Goal: Task Accomplishment & Management: Manage account settings

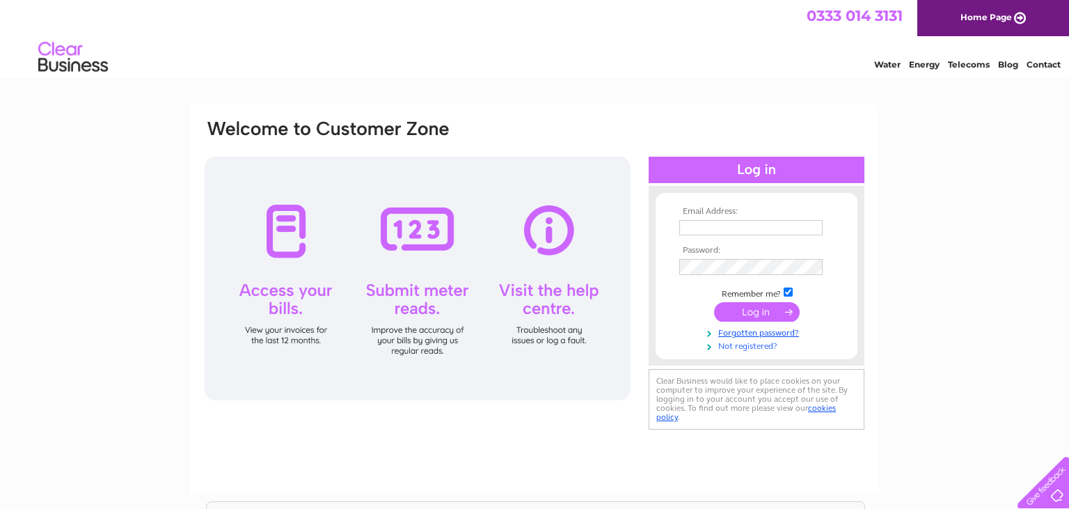
click at [736, 349] on link "Not registered?" at bounding box center [758, 344] width 158 height 13
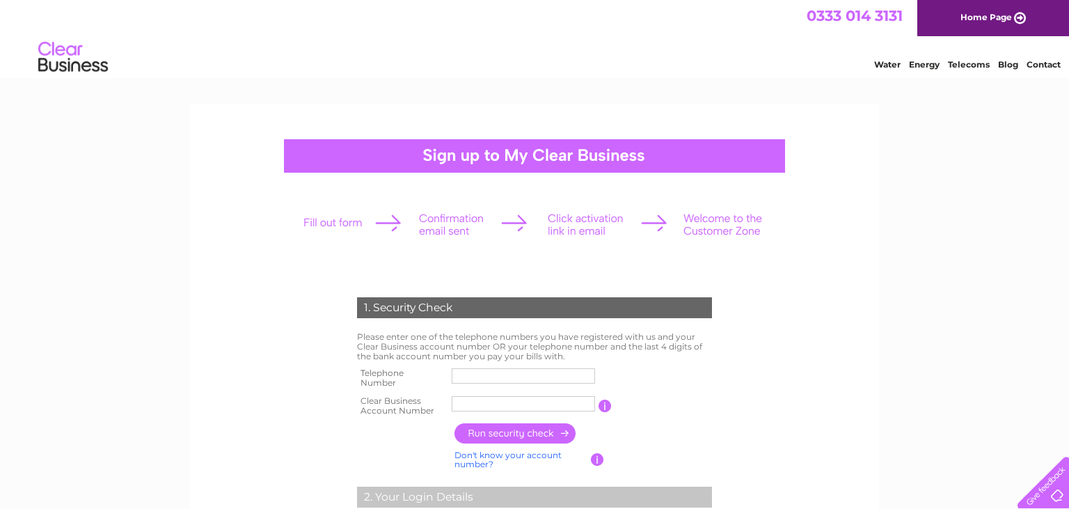
click at [507, 401] on input "text" at bounding box center [522, 403] width 143 height 15
paste input "CB3030962"
type input "CB3030962"
click at [499, 380] on input "text" at bounding box center [522, 375] width 143 height 15
drag, startPoint x: 0, startPoint y: 275, endPoint x: 438, endPoint y: 296, distance: 438.1
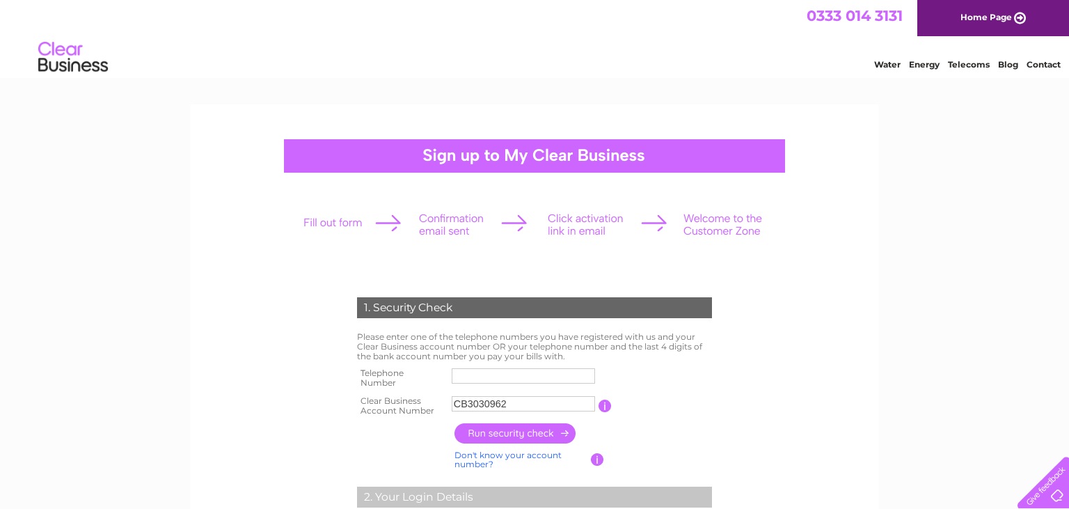
click at [478, 374] on input "text" at bounding box center [523, 375] width 145 height 17
paste input "+44 7552 22"
click at [477, 377] on input "+44 7552 22" at bounding box center [523, 375] width 145 height 17
click at [533, 381] on input "0755222" at bounding box center [523, 375] width 145 height 17
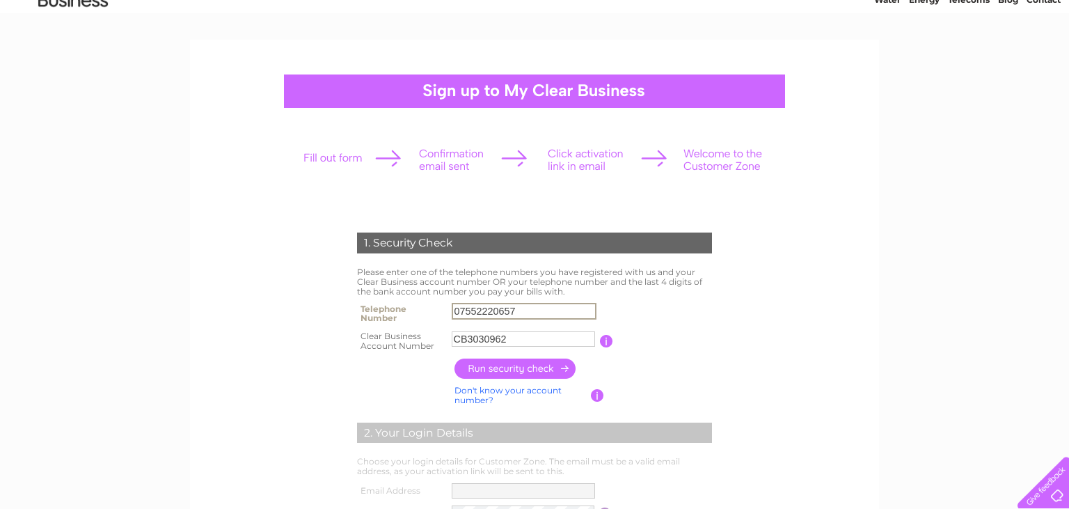
scroll to position [73, 0]
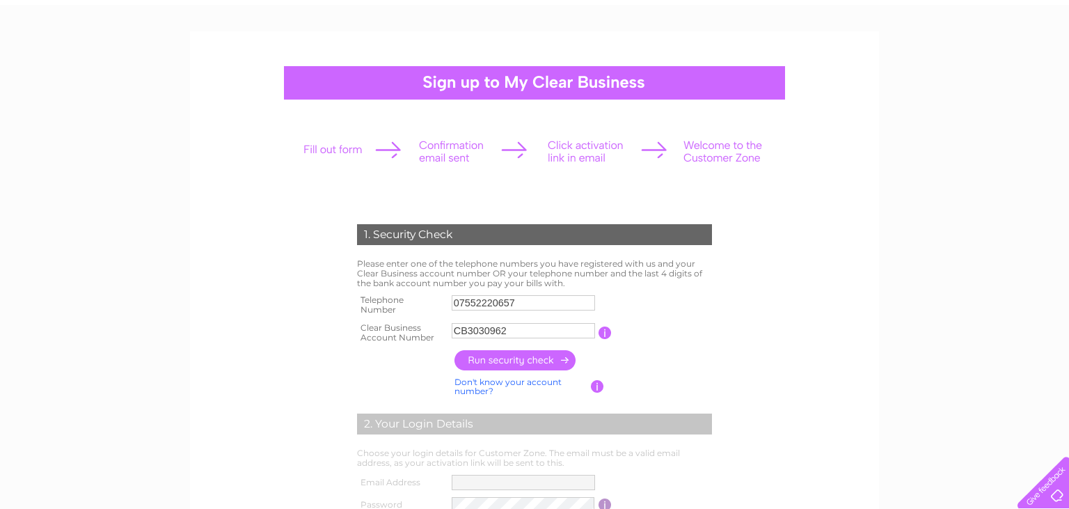
click at [525, 356] on input "button" at bounding box center [515, 360] width 122 height 20
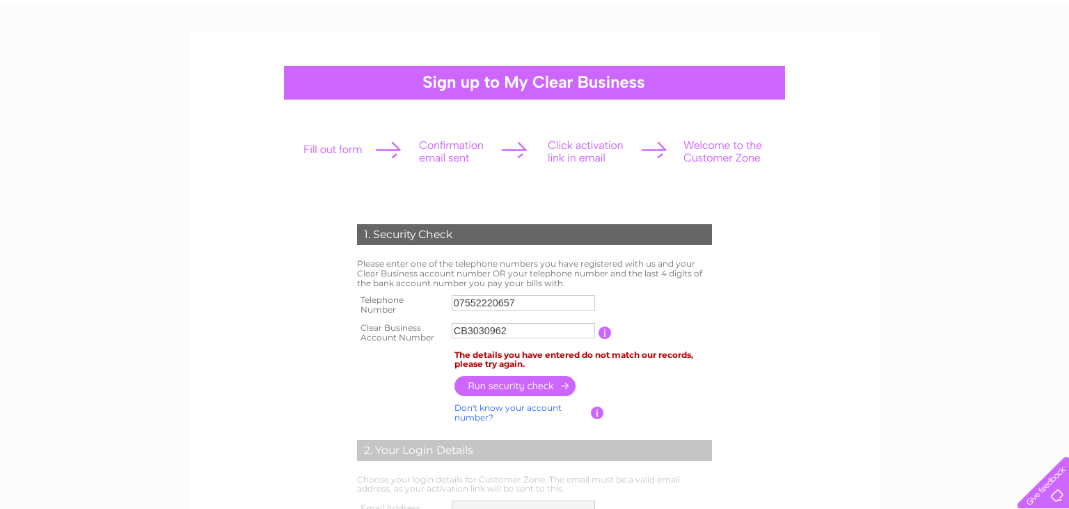
click at [1041, 154] on div "1. Security Check Please enter one of the telephone numbers you have registered…" at bounding box center [534, 513] width 1069 height 965
drag, startPoint x: 530, startPoint y: 298, endPoint x: 360, endPoint y: 302, distance: 169.8
click at [451, 302] on input "07552220657" at bounding box center [523, 302] width 145 height 17
paste input "1290421212"
click at [511, 387] on input "button" at bounding box center [515, 386] width 122 height 20
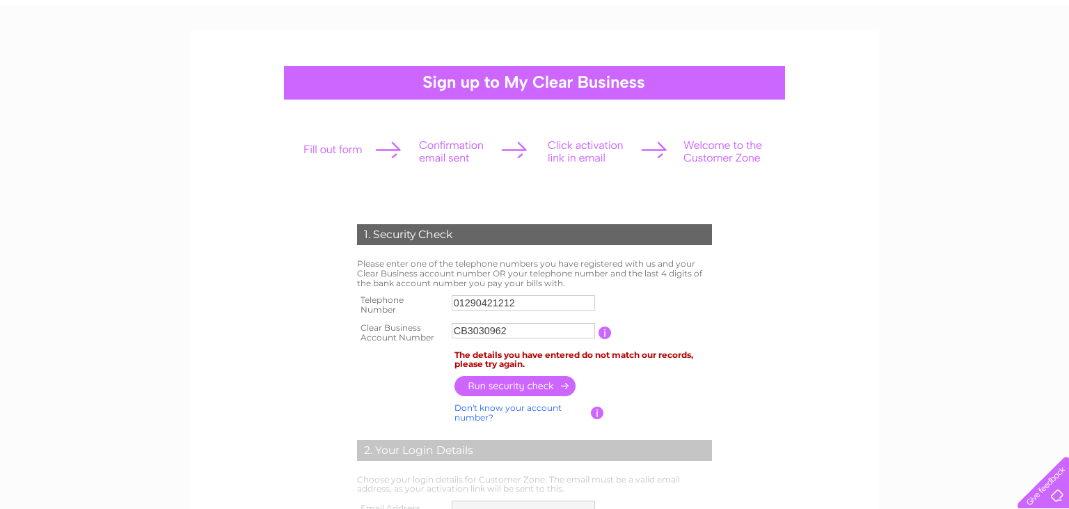
click at [603, 327] on input "button" at bounding box center [604, 332] width 13 height 13
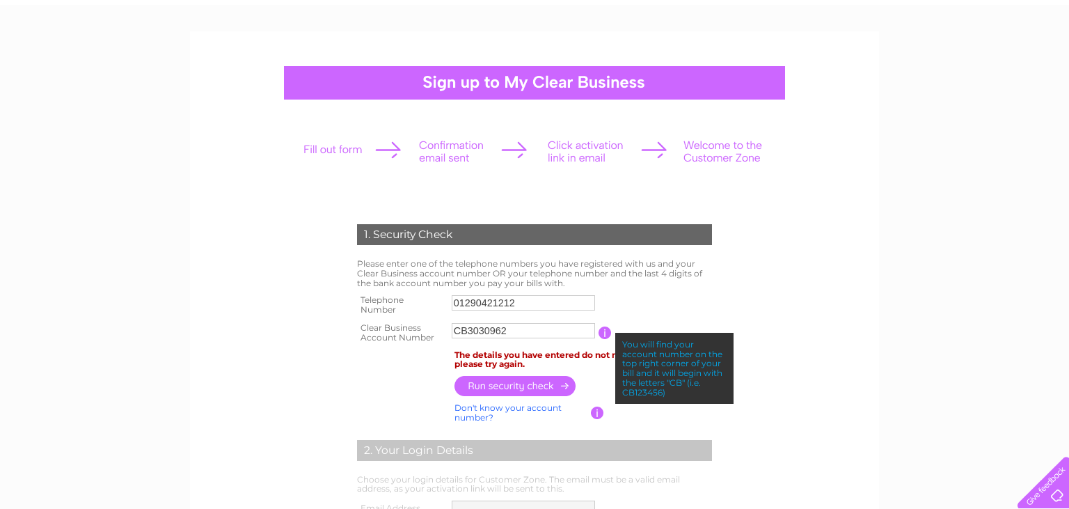
click at [836, 290] on form "1. Security Check Please enter one of the telephone numbers you have registered…" at bounding box center [534, 470] width 662 height 548
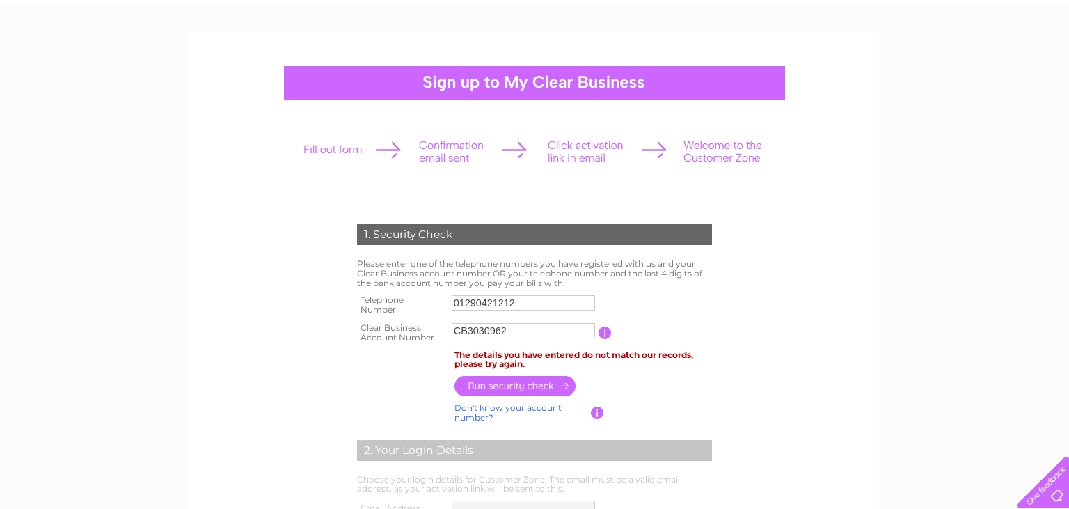
click at [4, 262] on div "1. Security Check Please enter one of the telephone numbers you have registered…" at bounding box center [534, 513] width 1069 height 965
drag, startPoint x: 542, startPoint y: 305, endPoint x: 362, endPoint y: 295, distance: 179.7
click at [451, 303] on input "01290421212" at bounding box center [523, 302] width 145 height 17
click at [35, 227] on div "1. Security Check Please enter one of the telephone numbers you have registered…" at bounding box center [534, 513] width 1069 height 965
click at [508, 303] on input "07552" at bounding box center [522, 302] width 143 height 15
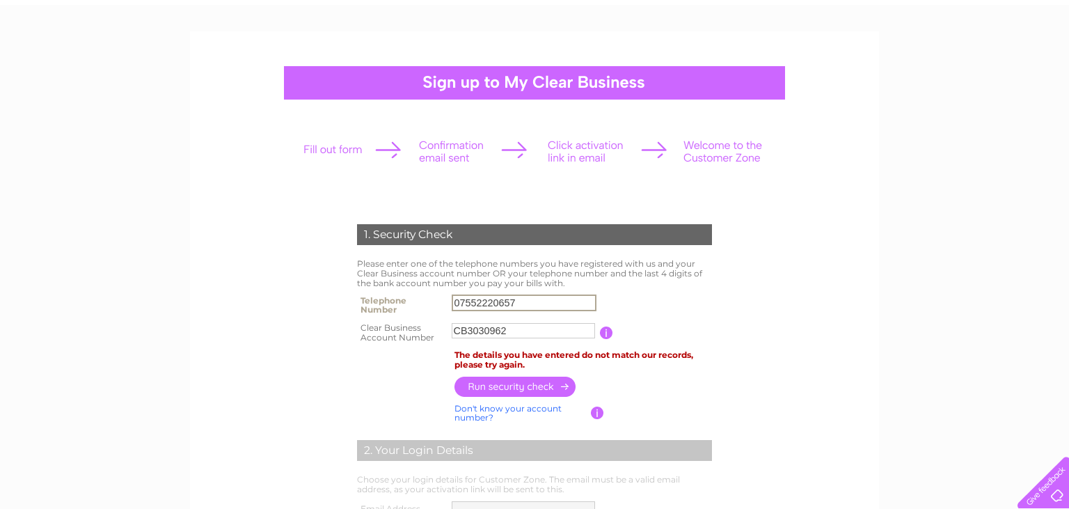
type input "07552220657"
click at [1006, 247] on div "1. Security Check Please enter one of the telephone numbers you have registered…" at bounding box center [534, 513] width 1069 height 965
click at [519, 394] on input "button" at bounding box center [515, 386] width 122 height 20
drag, startPoint x: 518, startPoint y: 329, endPoint x: 327, endPoint y: 317, distance: 191.0
click at [451, 322] on input "CB3030962" at bounding box center [523, 330] width 145 height 17
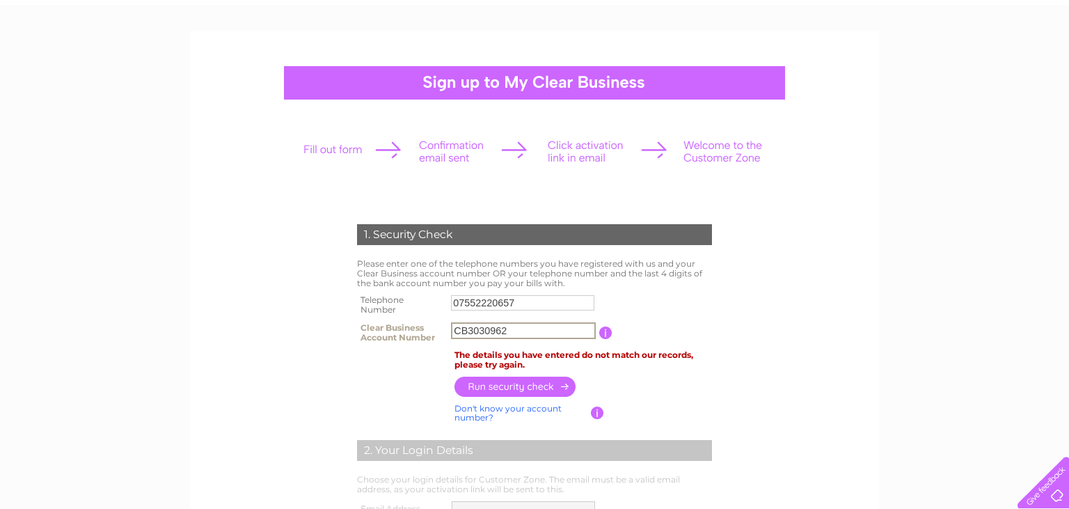
click at [463, 330] on input "CB3030962" at bounding box center [523, 330] width 145 height 17
click at [533, 335] on input "3030962" at bounding box center [523, 330] width 145 height 17
type input "30309623"
click at [621, 387] on td at bounding box center [583, 386] width 264 height 27
click at [532, 388] on input "button" at bounding box center [515, 386] width 122 height 20
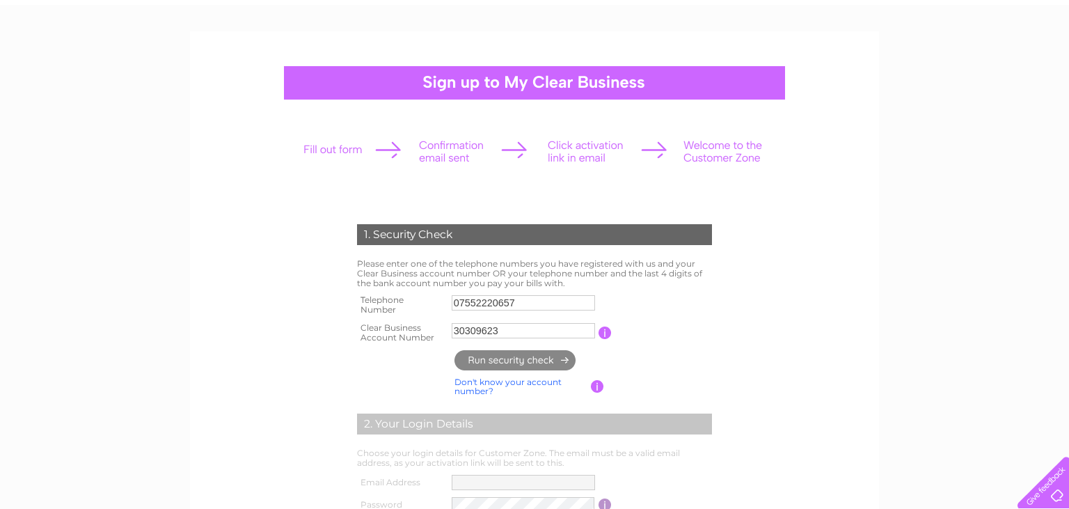
type input "**********"
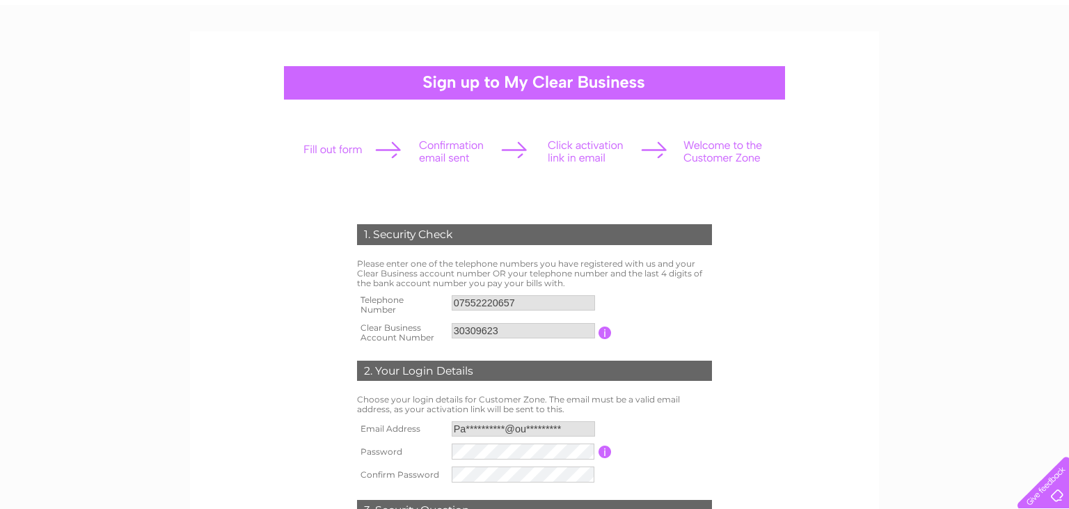
scroll to position [147, 0]
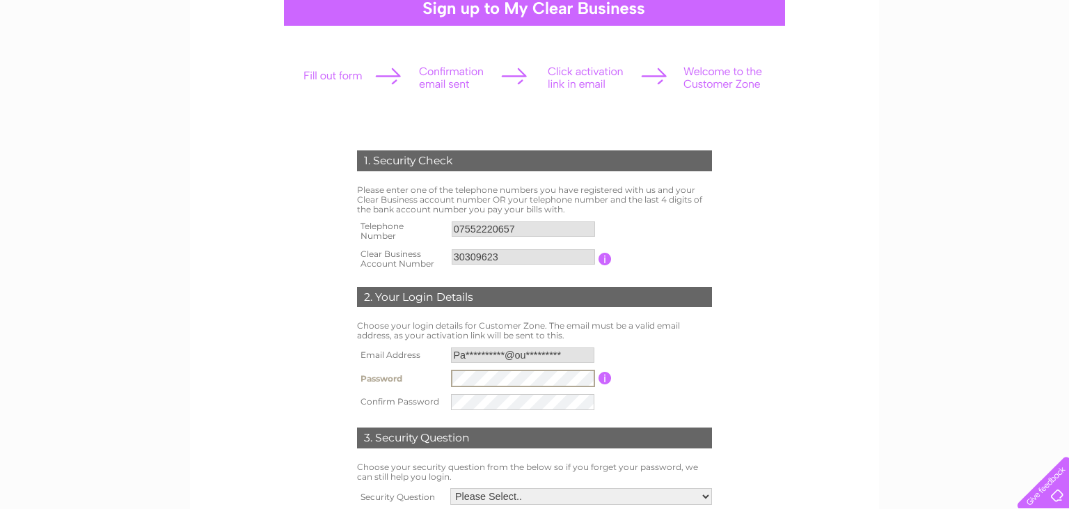
click at [785, 320] on form "1. Security Check Please enter one of the telephone numbers you have registered…" at bounding box center [534, 357] width 662 height 470
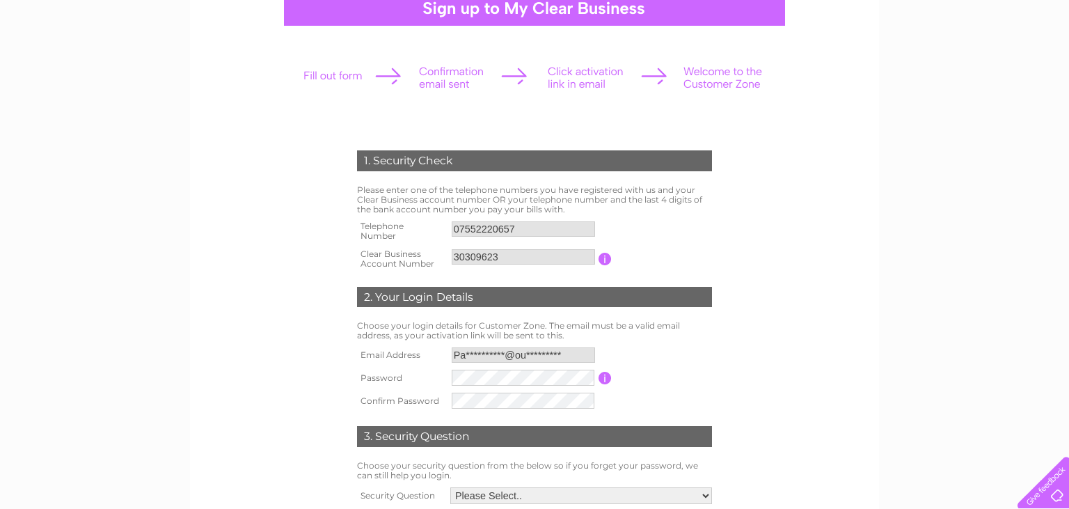
click at [985, 182] on div "1. Security Check Please enter one of the telephone numbers you have registered…" at bounding box center [534, 401] width 1069 height 886
click at [455, 356] on input "**********" at bounding box center [522, 354] width 143 height 15
click at [745, 311] on div "1. Security Check Please enter one of the telephone numbers you have registered…" at bounding box center [534, 356] width 423 height 469
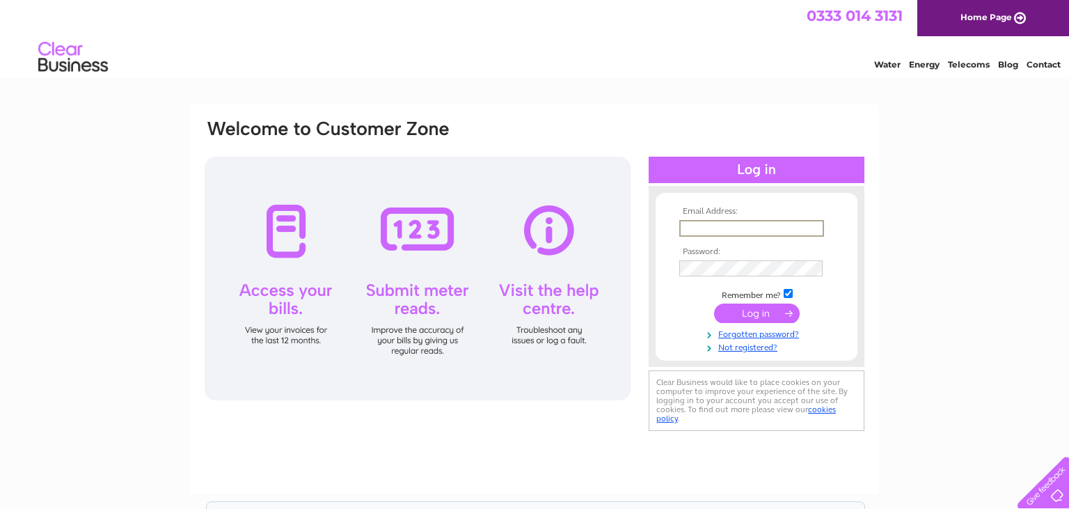
click at [704, 235] on input "text" at bounding box center [751, 228] width 145 height 17
click at [726, 339] on link "Forgotten password?" at bounding box center [758, 332] width 158 height 13
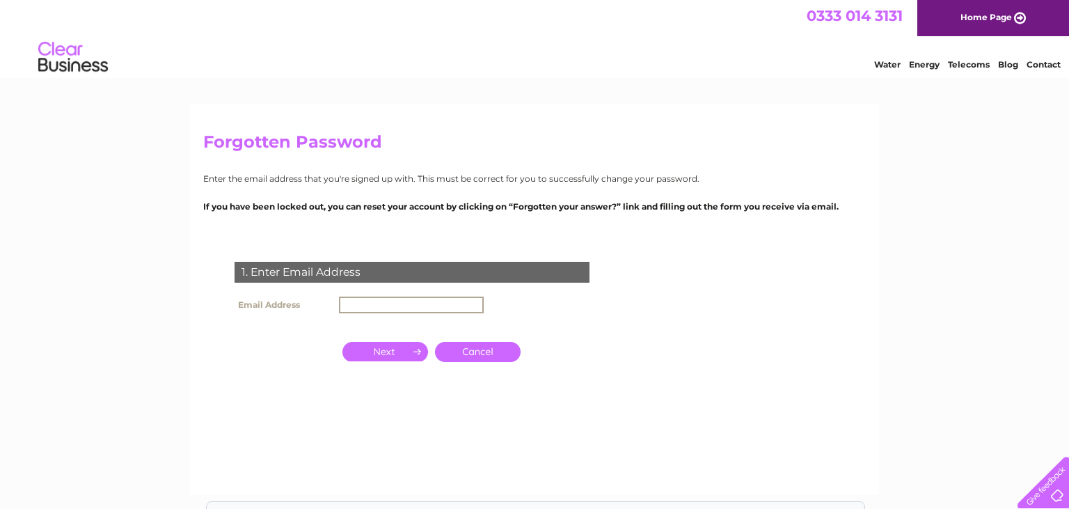
click at [419, 305] on input "text" at bounding box center [411, 304] width 145 height 17
click at [996, 314] on div "Forgotten Password Enter the email address that you're signed up with. This mus…" at bounding box center [534, 417] width 1069 height 627
click at [1026, 305] on div "Forgotten Password Enter the email address that you're signed up with. This mus…" at bounding box center [534, 417] width 1069 height 627
click at [402, 301] on input "text" at bounding box center [410, 303] width 143 height 15
click at [398, 305] on input "text" at bounding box center [411, 304] width 145 height 17
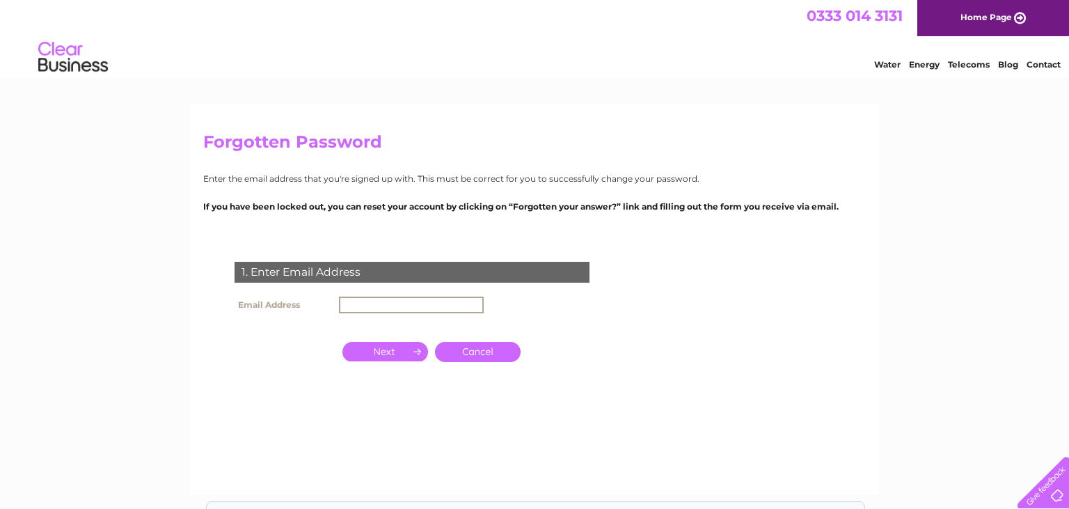
paste input "Paprikafoods@outlook.com"
type input "[EMAIL_ADDRESS][DOMAIN_NAME]"
click at [388, 352] on input "button" at bounding box center [385, 351] width 86 height 19
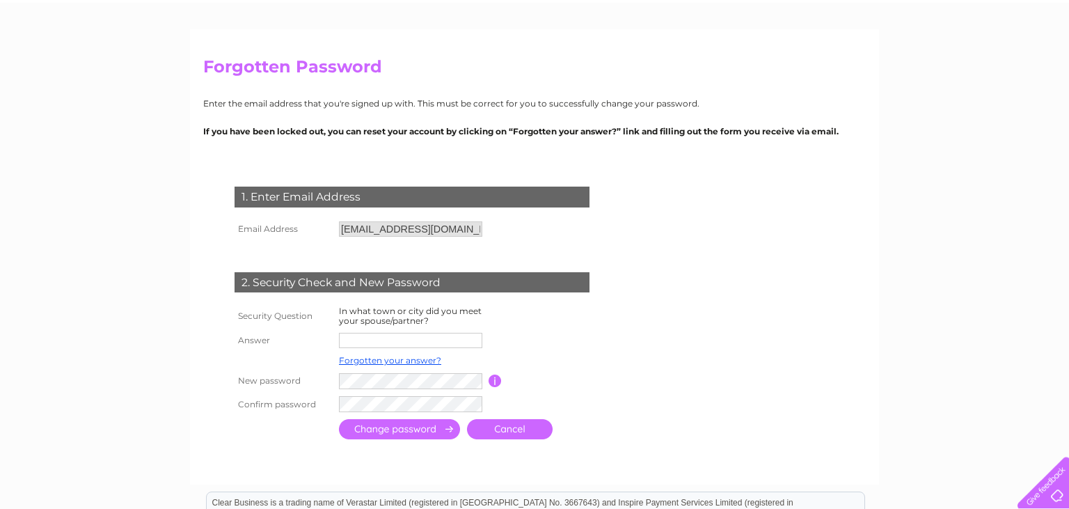
scroll to position [147, 0]
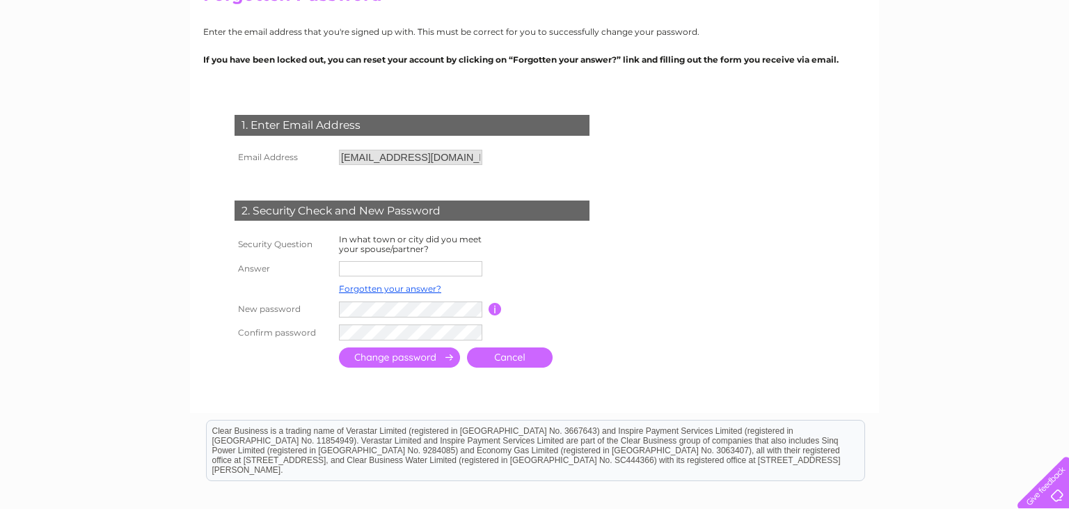
click at [379, 272] on input "text" at bounding box center [410, 268] width 143 height 15
click at [385, 273] on input "text" at bounding box center [411, 269] width 145 height 17
click at [383, 292] on link "Forgotten your answer?" at bounding box center [390, 290] width 102 height 10
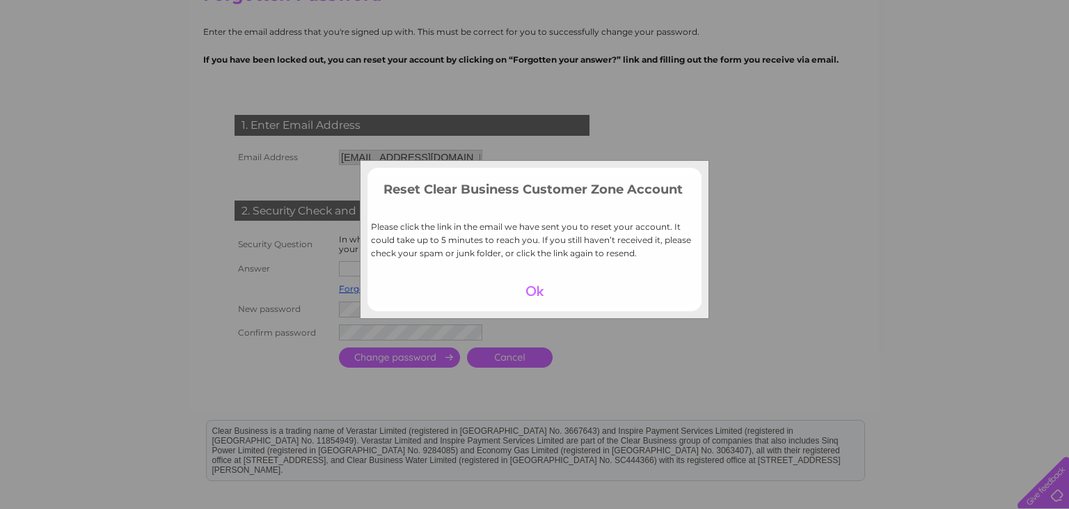
click at [675, 374] on div "Reset Clear Business Customer Zone Account Please click the link in the email w…" at bounding box center [534, 254] width 1069 height 509
click at [533, 291] on div at bounding box center [535, 290] width 86 height 19
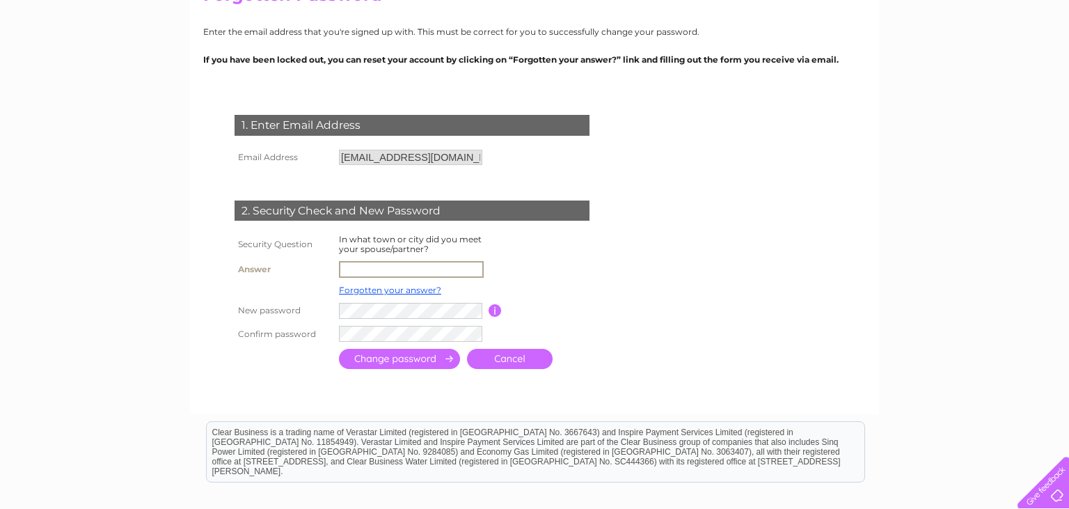
click at [366, 272] on input "text" at bounding box center [411, 269] width 145 height 17
type input "Glasgow"
click at [382, 359] on input "submit" at bounding box center [399, 359] width 121 height 20
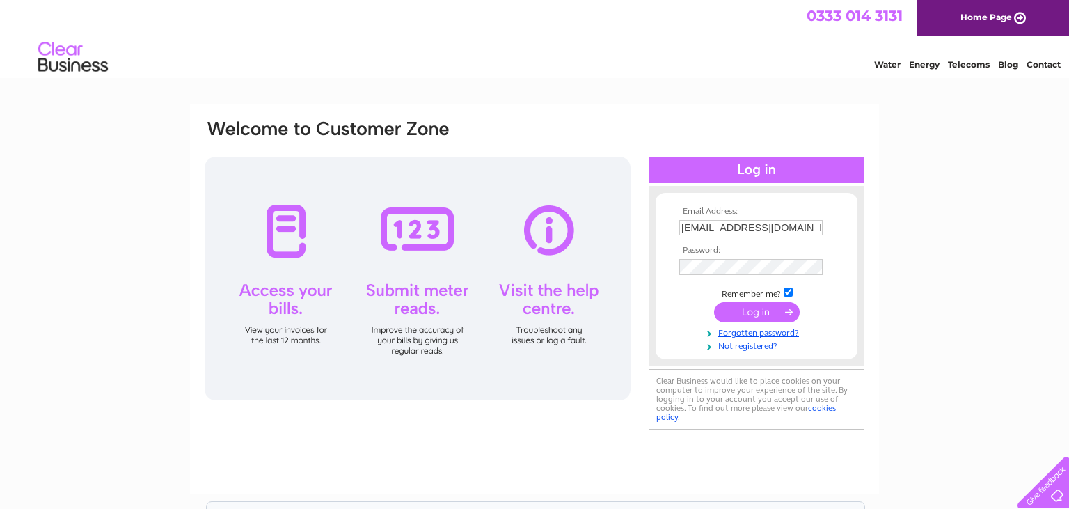
click at [753, 312] on input "submit" at bounding box center [757, 311] width 86 height 19
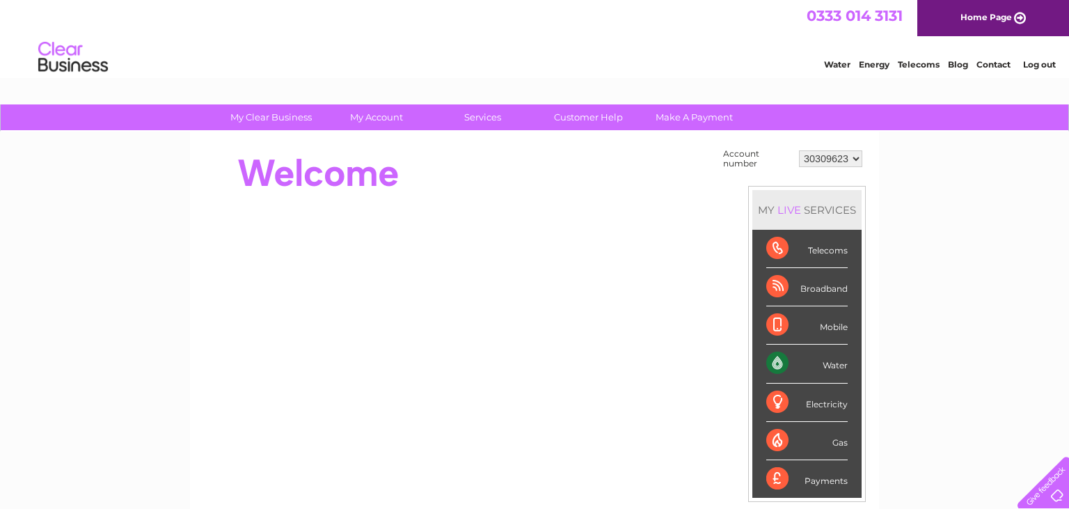
click at [1, 319] on div "My Clear Business Login Details My Details My Preferences Link Account My Accou…" at bounding box center [534, 496] width 1069 height 785
click at [959, 282] on div "My Clear Business Login Details My Details My Preferences Link Account My Accou…" at bounding box center [534, 496] width 1069 height 785
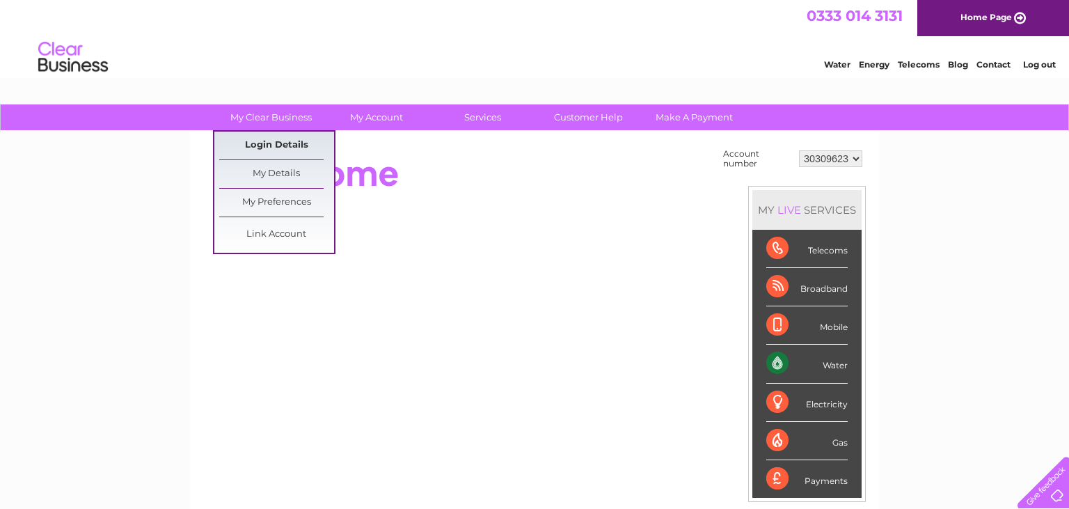
click at [278, 147] on link "Login Details" at bounding box center [276, 145] width 115 height 28
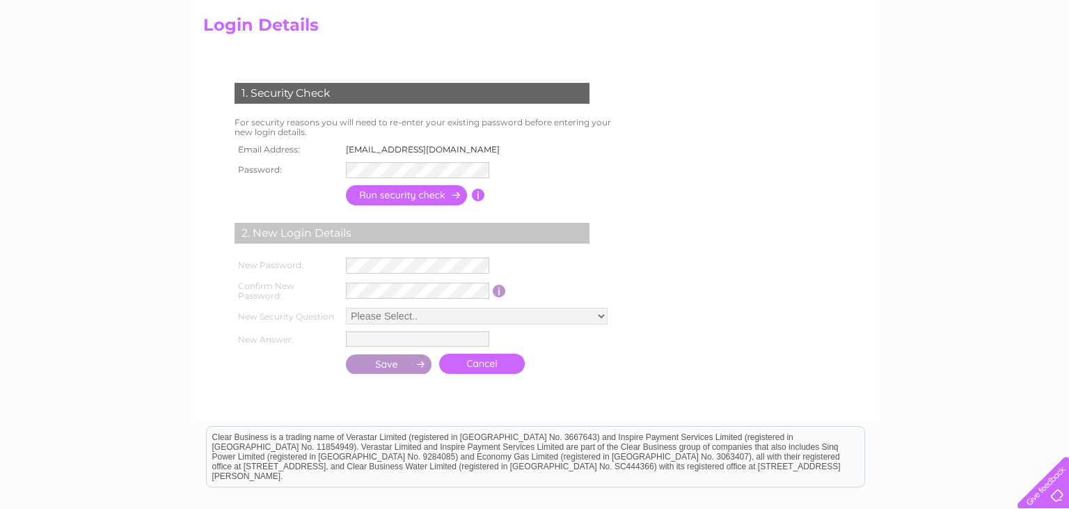
scroll to position [147, 0]
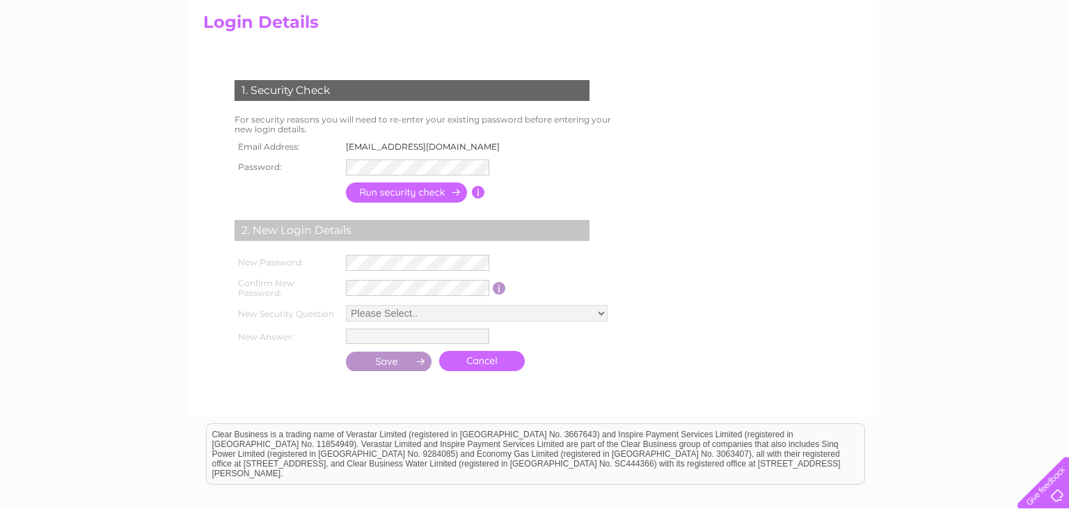
click at [476, 193] on input "button" at bounding box center [478, 192] width 13 height 13
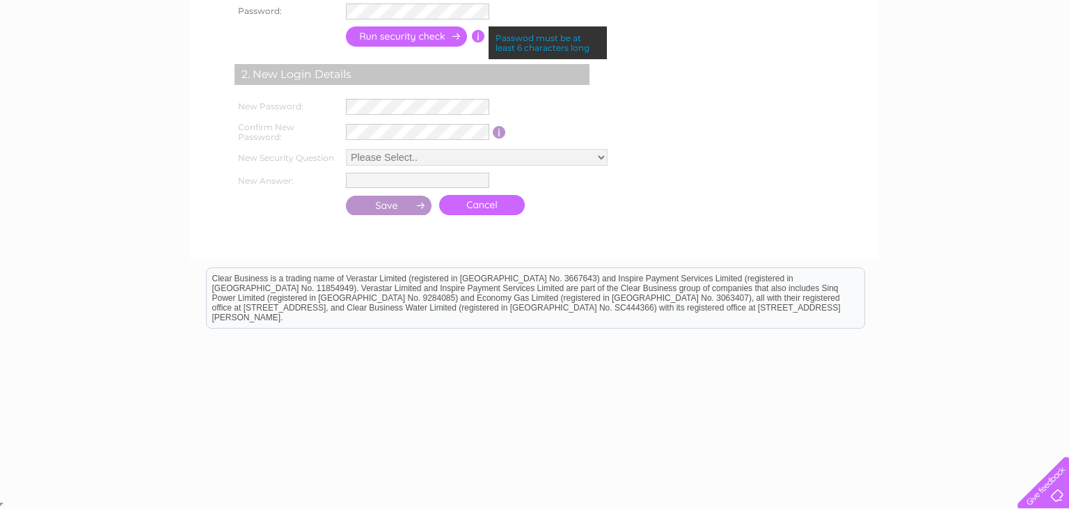
scroll to position [0, 0]
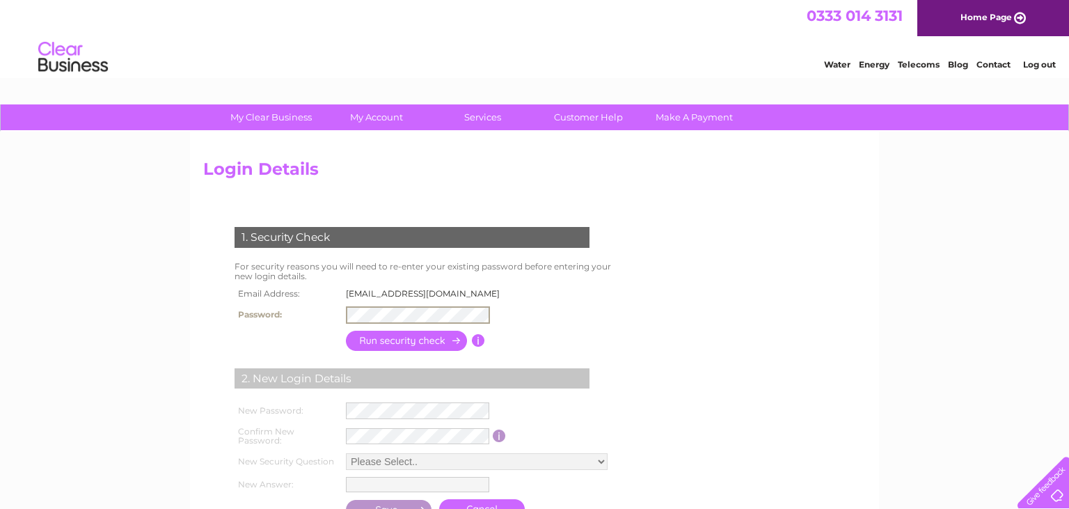
click at [506, 323] on div "1. Security Check For security reasons you will need to re-enter your existing …" at bounding box center [414, 368] width 423 height 310
click at [419, 341] on input "button" at bounding box center [407, 339] width 122 height 20
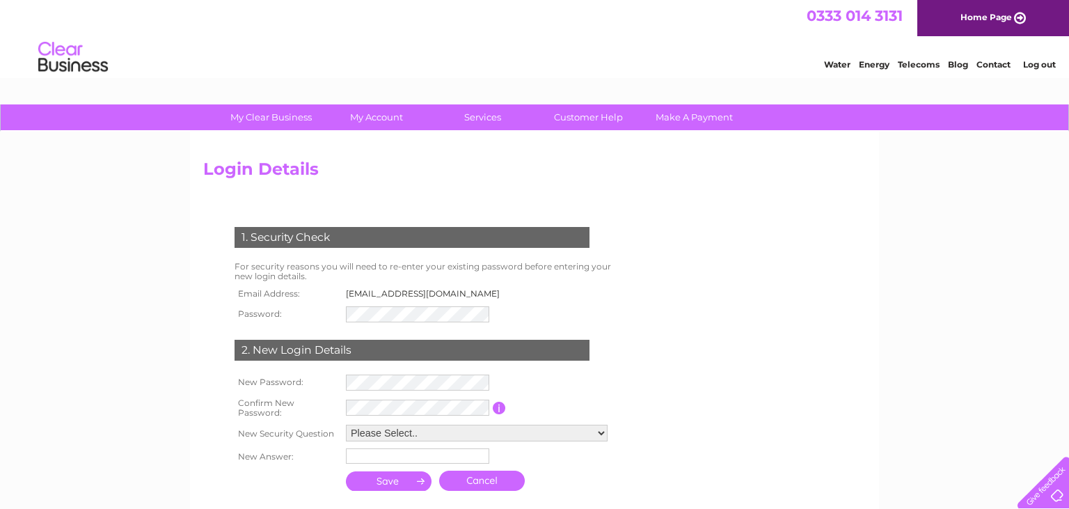
click at [445, 291] on td "Paprikafoods@outlook.com" at bounding box center [426, 294] width 169 height 18
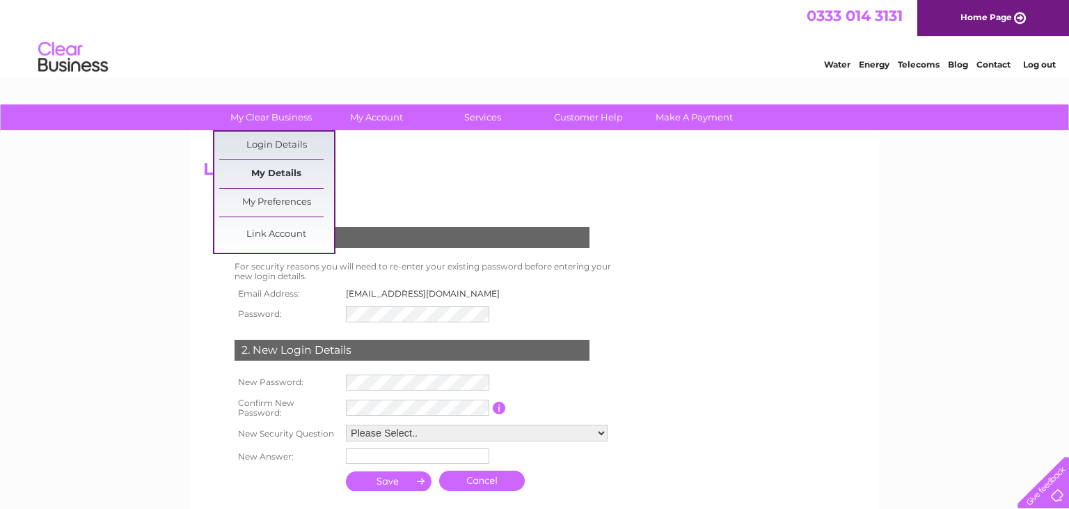
click at [266, 168] on link "My Details" at bounding box center [276, 174] width 115 height 28
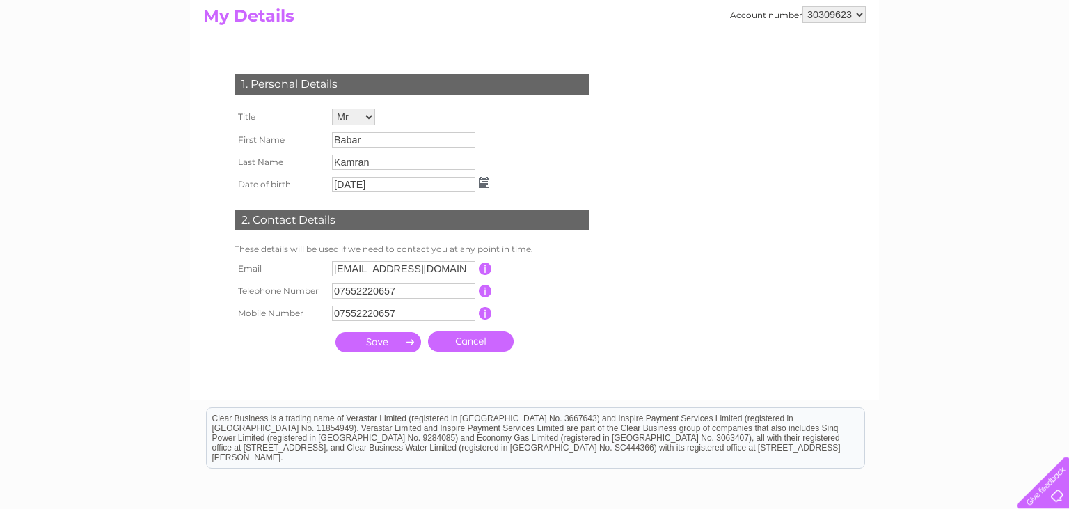
scroll to position [220, 0]
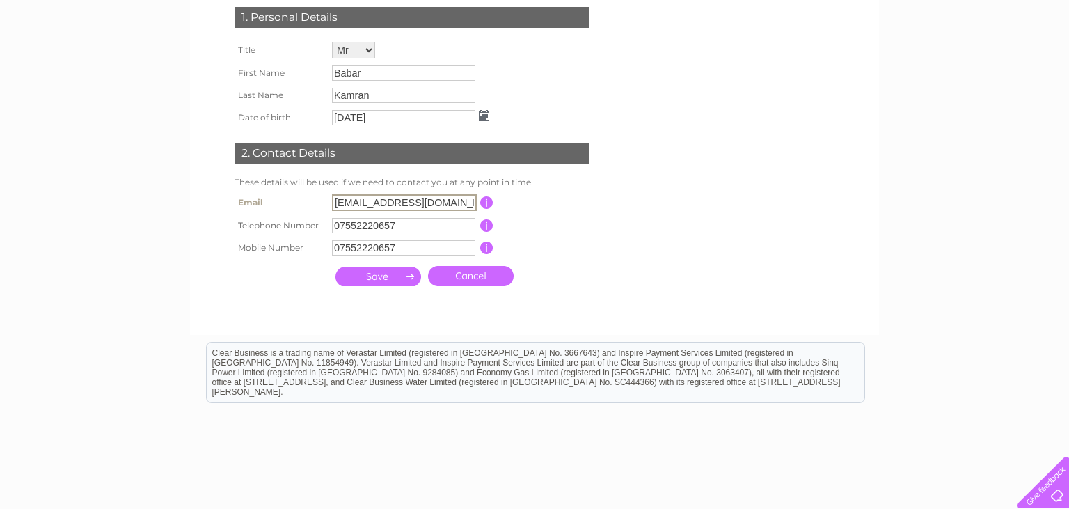
drag, startPoint x: 460, startPoint y: 204, endPoint x: 280, endPoint y: 205, distance: 180.2
click at [280, 205] on tr "Email Paprikafoods@outlook.com This should be a valid email address" at bounding box center [418, 203] width 374 height 24
drag, startPoint x: 410, startPoint y: 207, endPoint x: 293, endPoint y: 192, distance: 118.6
click at [332, 194] on input "Paprikafoods@outlook.com" at bounding box center [404, 202] width 145 height 17
paste input "freshcuisine29@gmail"
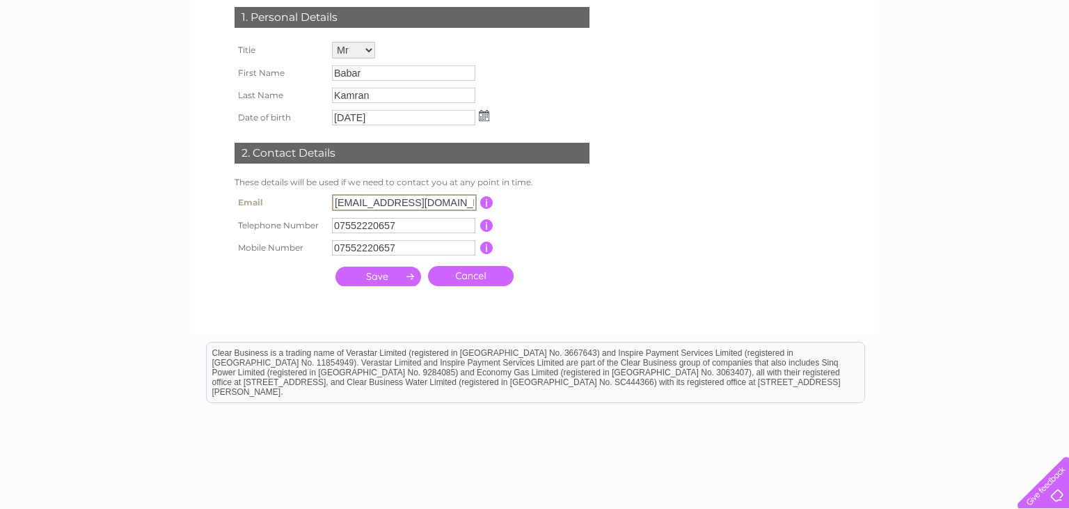
type input "freshcuisine29@gmail.com"
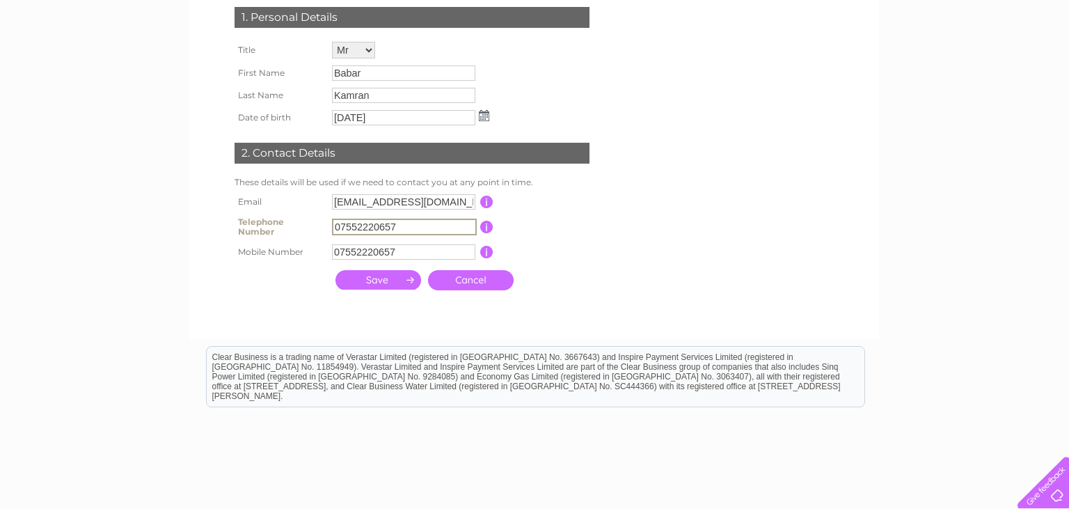
drag, startPoint x: 410, startPoint y: 234, endPoint x: 259, endPoint y: 218, distance: 152.6
click at [332, 218] on input "07552220657" at bounding box center [404, 226] width 145 height 17
drag, startPoint x: 403, startPoint y: 231, endPoint x: 305, endPoint y: 232, distance: 98.1
click at [332, 232] on input "07366425851" at bounding box center [404, 226] width 145 height 17
type input "07366425851"
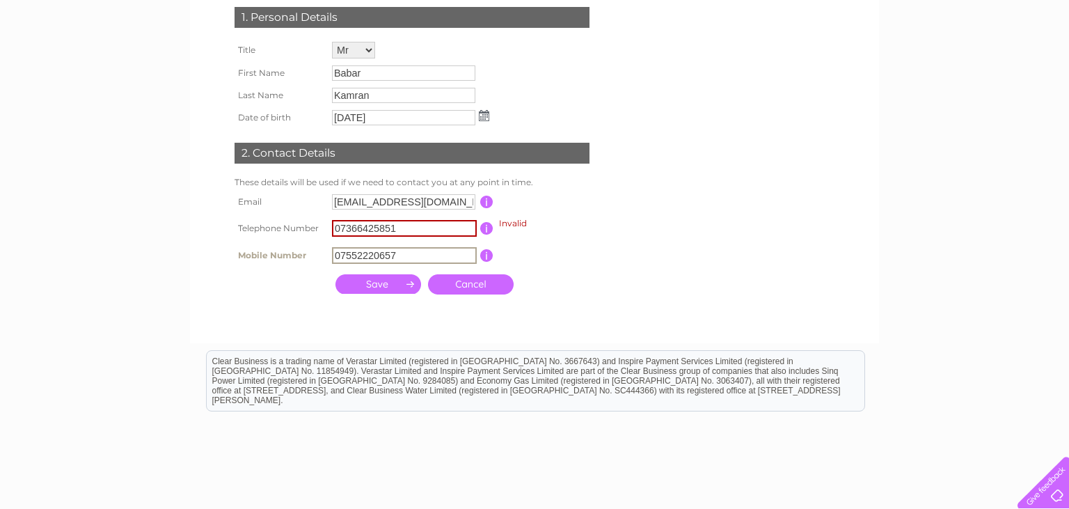
drag, startPoint x: 412, startPoint y: 253, endPoint x: 254, endPoint y: 248, distance: 158.0
click at [332, 248] on input "07552220657" at bounding box center [404, 255] width 145 height 17
click at [403, 263] on input "07552220657" at bounding box center [404, 255] width 145 height 17
drag, startPoint x: 403, startPoint y: 263, endPoint x: 313, endPoint y: 251, distance: 90.5
click at [332, 251] on input "07552220657" at bounding box center [404, 255] width 145 height 17
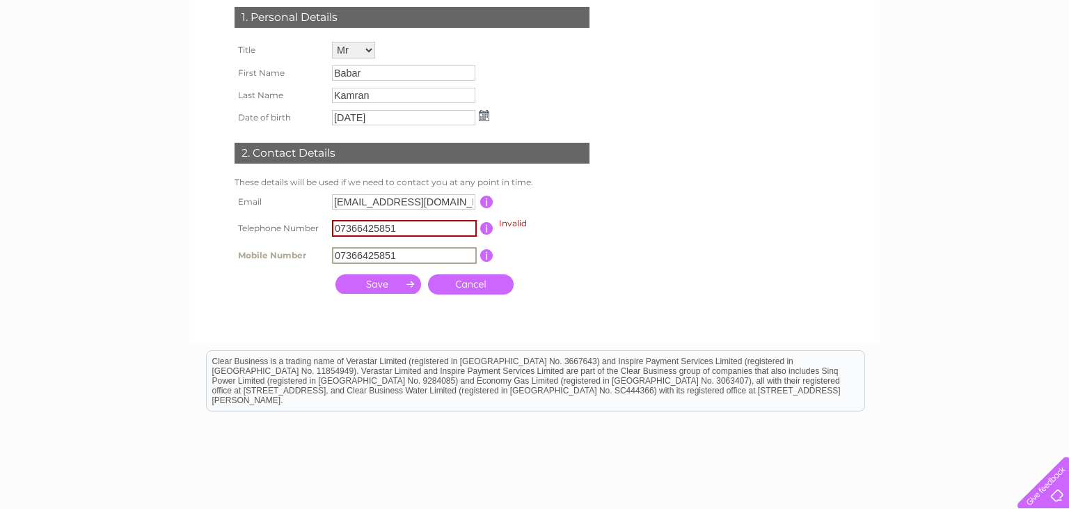
type input "07366425851"
click at [594, 291] on div "1. Personal Details Title Mr Mrs Ms Miss Dr Rev Prof Other First Name Babar Las…" at bounding box center [414, 146] width 423 height 307
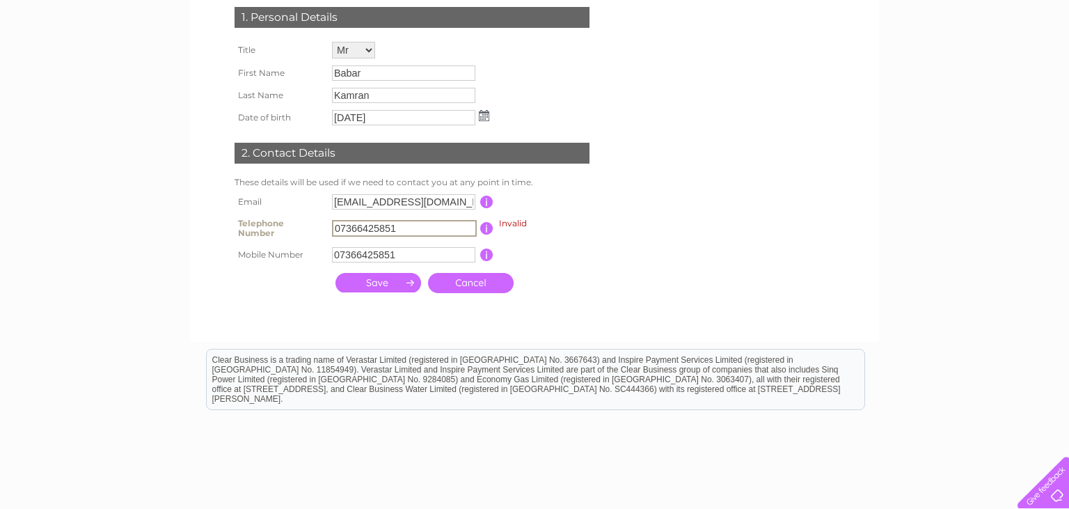
drag, startPoint x: 399, startPoint y: 230, endPoint x: 264, endPoint y: 230, distance: 134.3
click at [332, 230] on input "07366425851" at bounding box center [404, 228] width 145 height 17
click at [583, 271] on div "1. Personal Details Title Mr Mrs Ms Miss Dr Rev Prof Other First Name Babar Las…" at bounding box center [414, 146] width 423 height 306
click at [378, 288] on input "submit" at bounding box center [378, 282] width 86 height 19
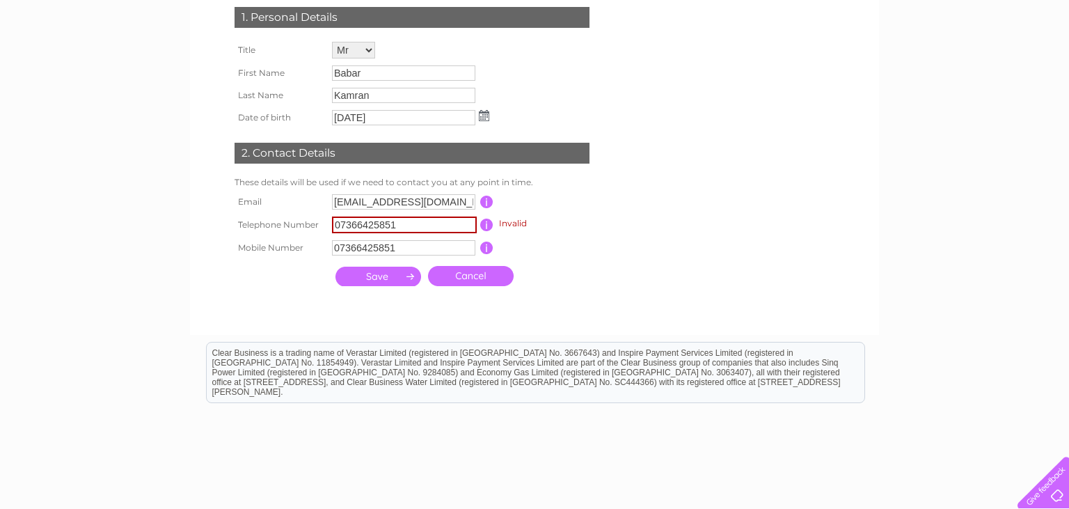
click at [378, 286] on input "submit" at bounding box center [378, 275] width 86 height 19
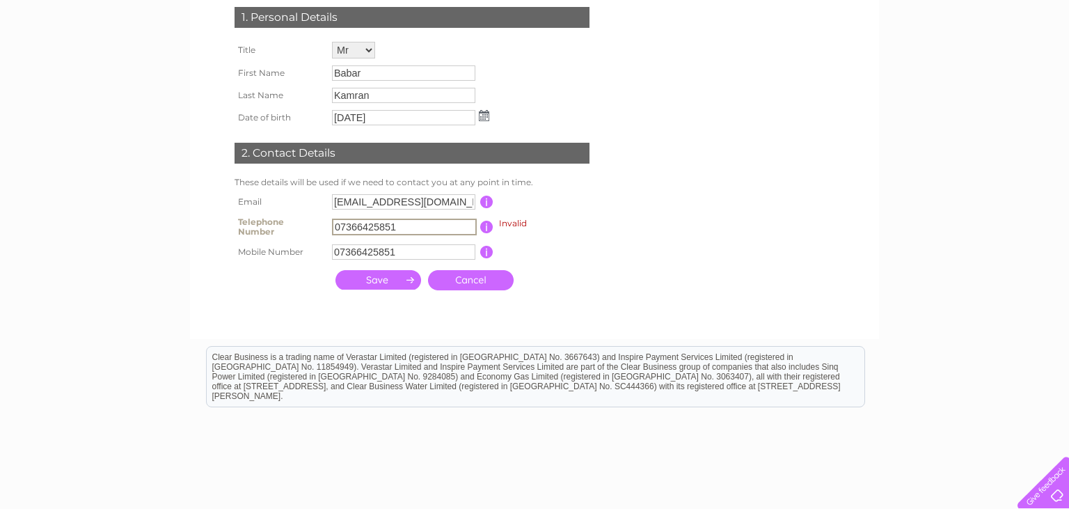
drag, startPoint x: 407, startPoint y: 229, endPoint x: 305, endPoint y: 231, distance: 102.3
click at [332, 231] on input "07366425851" at bounding box center [404, 226] width 145 height 17
type input "0"
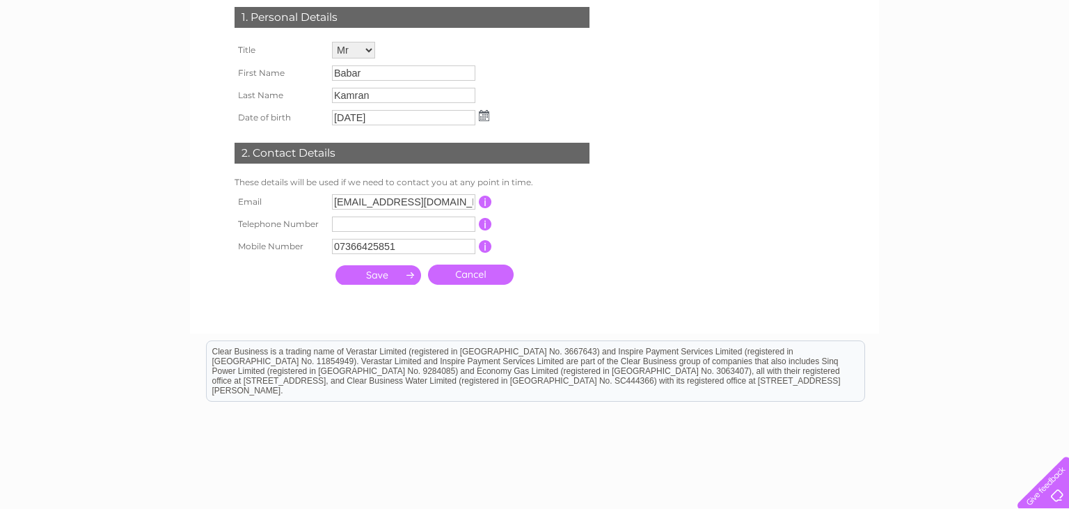
click at [360, 284] on input "submit" at bounding box center [378, 274] width 86 height 19
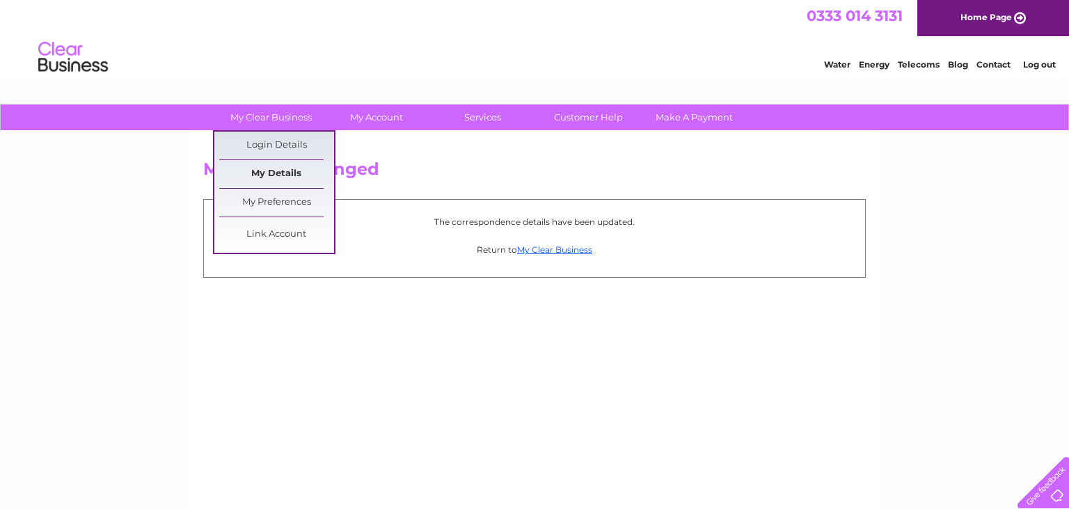
click at [260, 173] on link "My Details" at bounding box center [276, 174] width 115 height 28
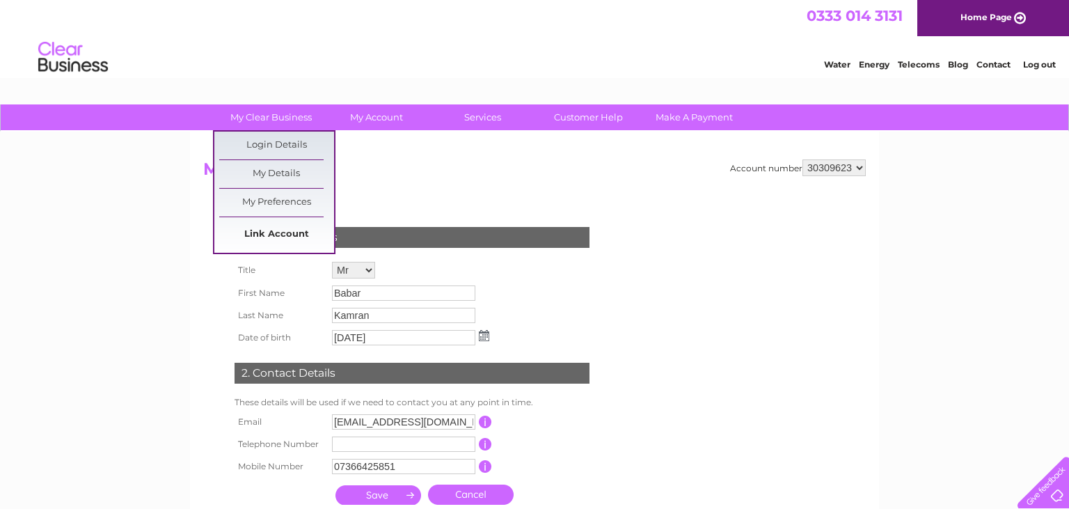
click at [258, 232] on link "Link Account" at bounding box center [276, 235] width 115 height 28
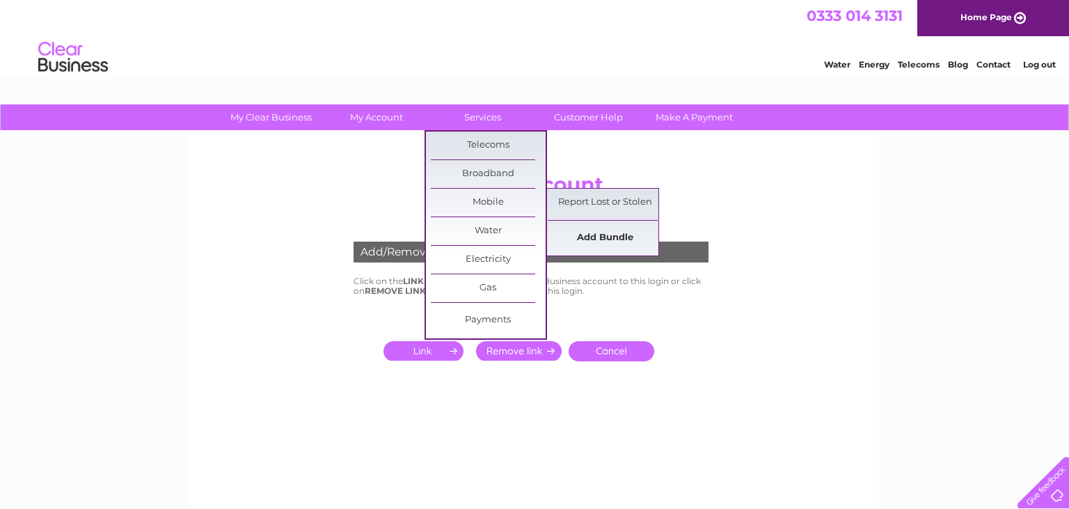
click at [589, 240] on link "Add Bundle" at bounding box center [604, 238] width 115 height 28
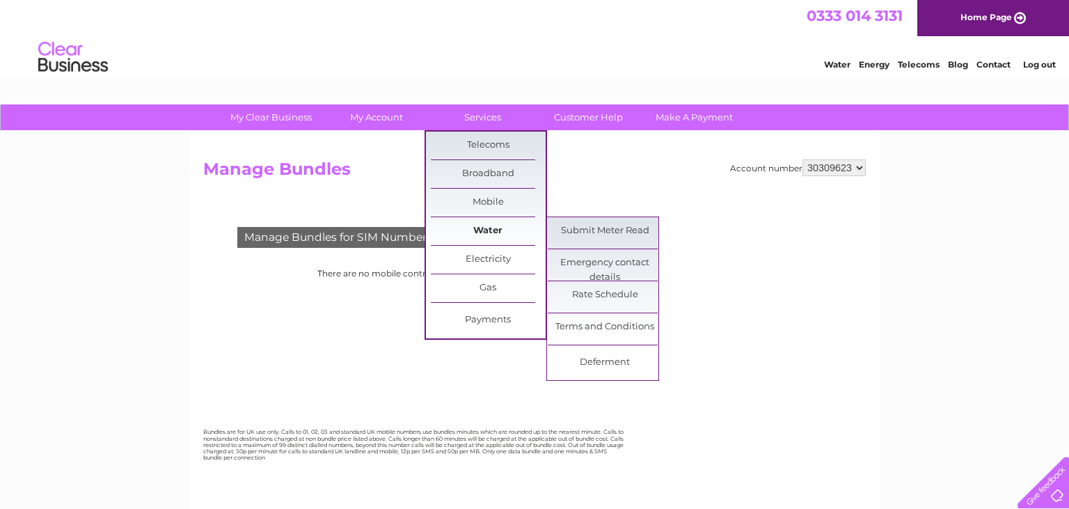
click at [479, 225] on link "Water" at bounding box center [488, 231] width 115 height 28
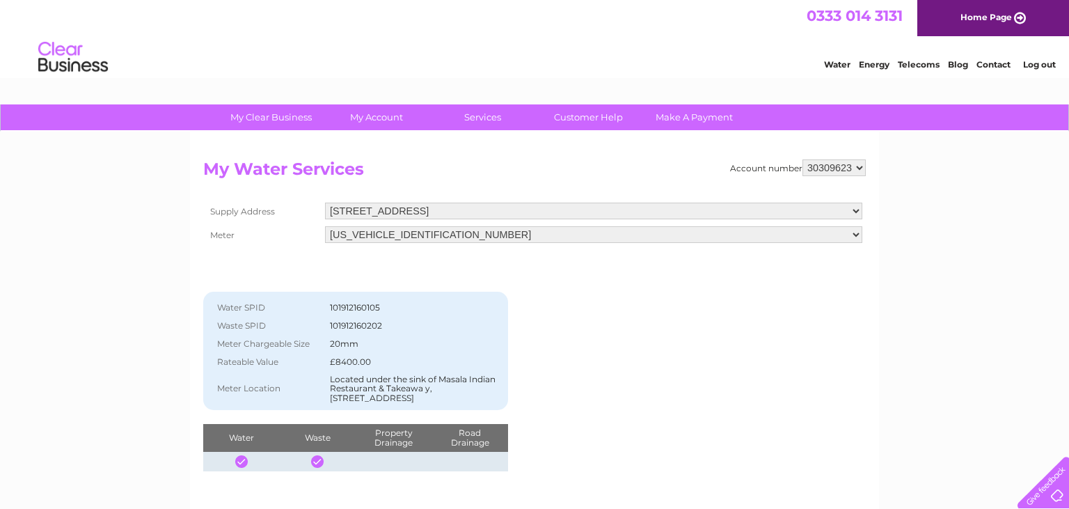
click at [325, 226] on select "[US_VEHICLE_IDENTIFICATION_NUMBER]" at bounding box center [593, 234] width 537 height 17
click at [556, 232] on select "06ELSTER07A204426" at bounding box center [593, 235] width 537 height 18
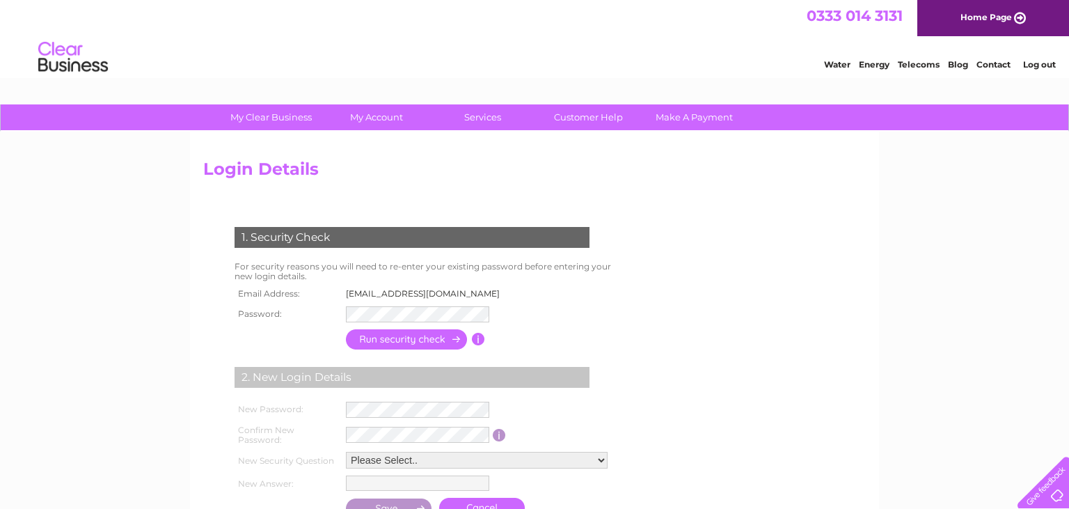
click at [1042, 67] on link "Log out" at bounding box center [1039, 64] width 33 height 10
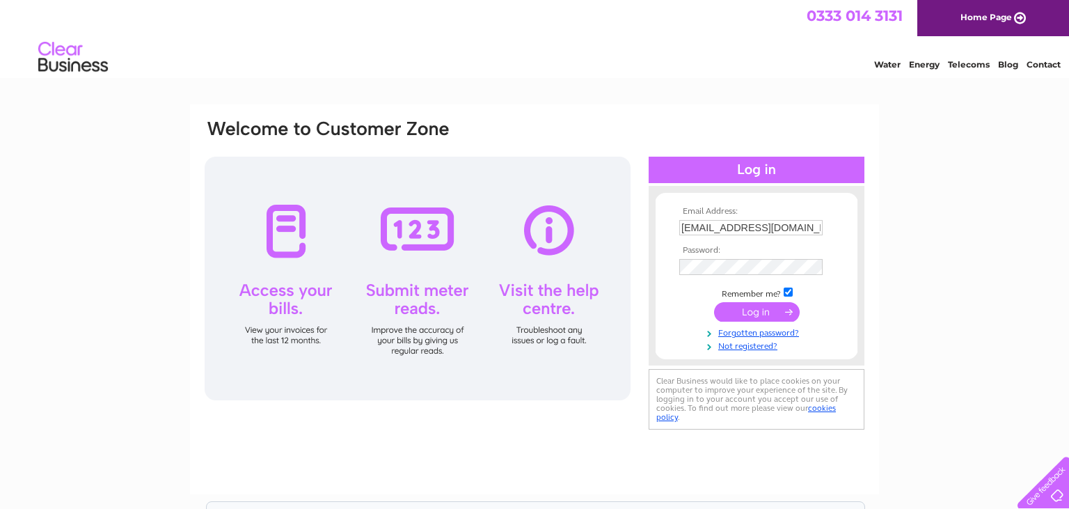
click at [742, 308] on input "submit" at bounding box center [757, 311] width 86 height 19
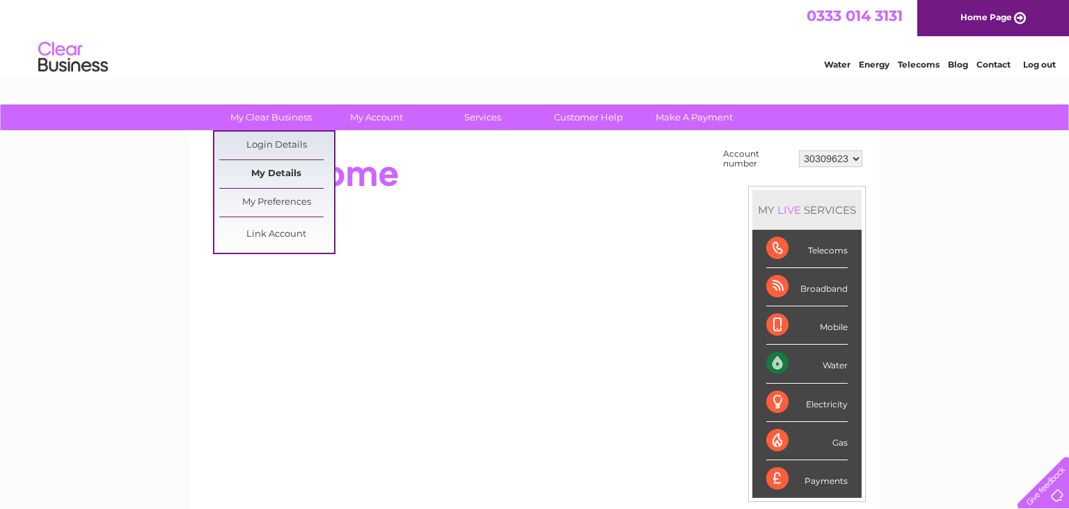
click at [282, 171] on link "My Details" at bounding box center [276, 174] width 115 height 28
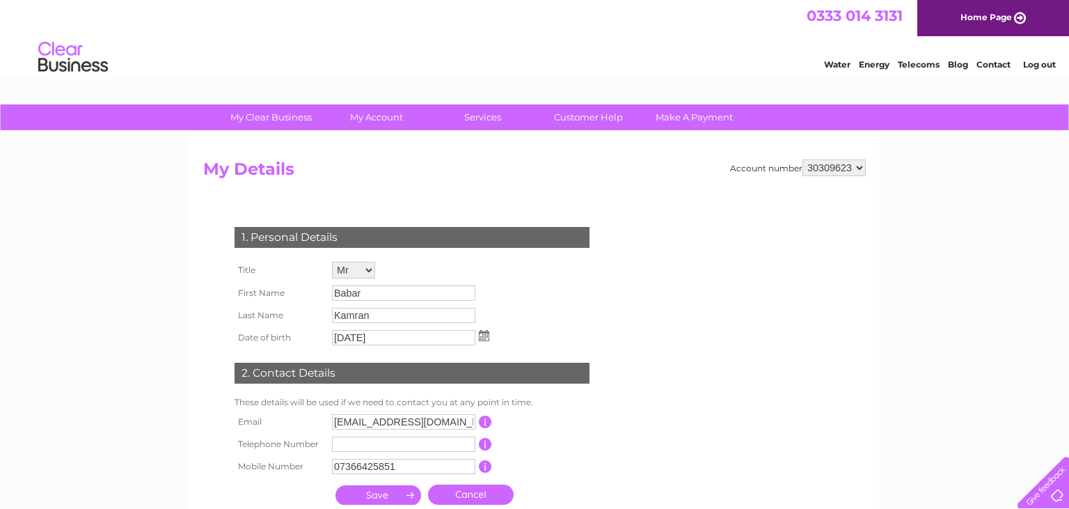
click at [1031, 65] on link "Log out" at bounding box center [1039, 64] width 33 height 10
